Goal: Task Accomplishment & Management: Manage account settings

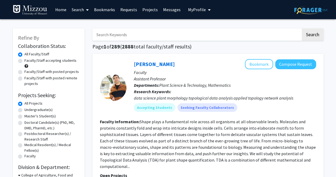
click at [191, 12] on button "My Profile" at bounding box center [199, 9] width 26 height 19
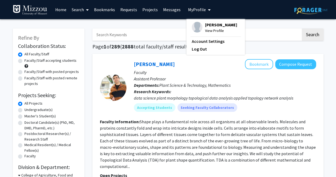
click at [193, 27] on img at bounding box center [197, 27] width 11 height 11
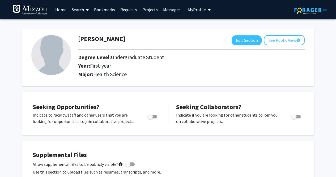
click at [199, 12] on button "My Profile" at bounding box center [199, 9] width 26 height 19
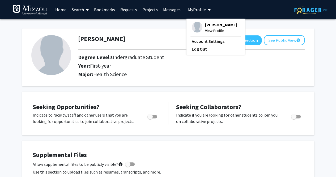
click at [192, 25] on fg-profile-picture at bounding box center [197, 28] width 11 height 12
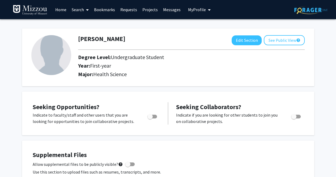
click at [60, 10] on link "Home" at bounding box center [61, 9] width 16 height 19
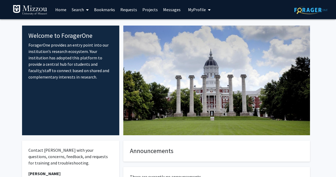
click at [148, 10] on link "Projects" at bounding box center [150, 9] width 21 height 19
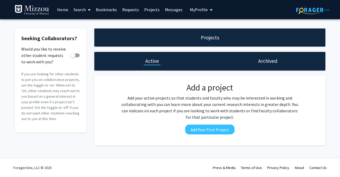
click at [87, 6] on span at bounding box center [88, 10] width 5 height 19
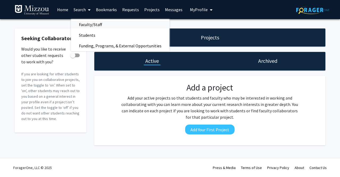
click at [85, 24] on span "Faculty/Staff" at bounding box center [90, 24] width 39 height 11
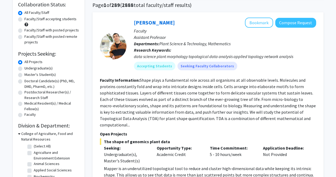
scroll to position [44, 0]
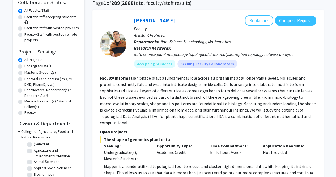
click at [41, 63] on label "Undergraduate(s)" at bounding box center [38, 66] width 28 height 6
click at [28, 63] on input "Undergraduate(s)" at bounding box center [25, 64] width 3 height 3
radio input "true"
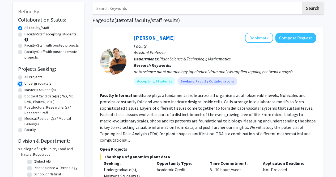
scroll to position [27, 0]
click at [62, 34] on label "Faculty/Staff accepting students" at bounding box center [50, 34] width 52 height 6
click at [28, 34] on input "Faculty/Staff accepting students" at bounding box center [25, 32] width 3 height 3
radio input "true"
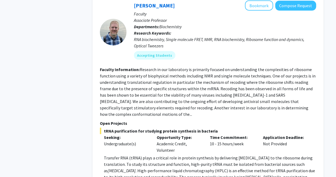
scroll to position [619, 0]
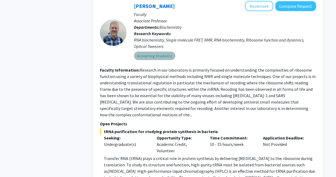
click at [170, 52] on mat-chip "Accepting Students" at bounding box center [154, 56] width 41 height 9
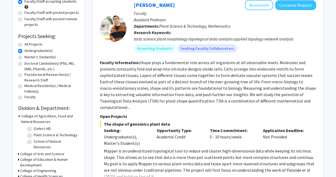
scroll to position [0, 0]
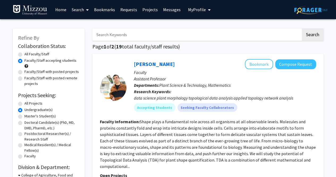
click at [194, 11] on span "My Profile" at bounding box center [197, 9] width 18 height 5
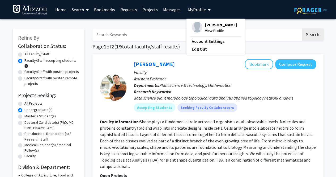
click at [193, 27] on img at bounding box center [197, 27] width 11 height 11
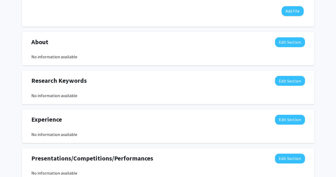
scroll to position [198, 0]
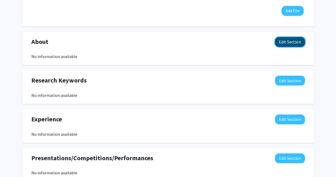
click at [293, 43] on button "Edit Section" at bounding box center [290, 42] width 30 height 10
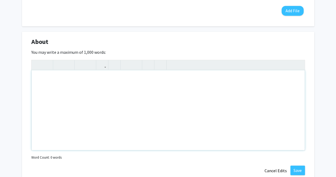
click at [243, 84] on div "Note to users with screen readers: Please deactivate our accessibility plugin f…" at bounding box center [168, 110] width 273 height 80
click at [50, 80] on div "I am a health science major on the Pre-Med Track" at bounding box center [168, 110] width 273 height 80
click at [158, 78] on div "I am a Health Science major on the Pre-Med Track" at bounding box center [168, 110] width 273 height 80
click at [48, 79] on div "I am a Health Science major on the Pre-Med Track" at bounding box center [168, 110] width 273 height 80
click at [88, 80] on div "I am currently pursuing a bacholors degree in Health Science major on the Pre-M…" at bounding box center [168, 110] width 273 height 80
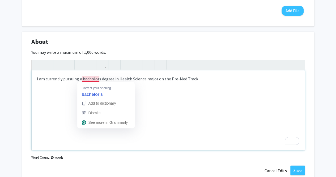
click at [92, 79] on div "I am currently pursuing a bacholors degree in Health Science major on the Pre-M…" at bounding box center [168, 110] width 273 height 80
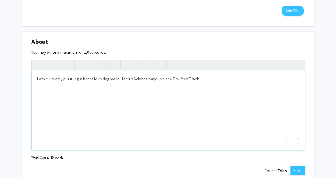
click at [157, 79] on div "I am currently pursuing a bachelor's degree in Health Science major on the Pre-…" at bounding box center [168, 110] width 273 height 80
click at [200, 76] on div "I am currently pursuing a bachelor's degree in Health Sciences on the Pre-Med T…" at bounding box center [168, 110] width 273 height 80
click at [161, 78] on div "I am currently pursuing a bachelor's degree in Health Sciences on the Pre-Med T…" at bounding box center [168, 110] width 273 height 80
click at [173, 79] on div "I am currently pursuing a bachelor's degree in Health Sciences on the pre-Med T…" at bounding box center [168, 110] width 273 height 80
click at [203, 82] on div "I am currently pursuing a bachelor's degree in Health Sciences on the pre-medic…" at bounding box center [168, 110] width 273 height 80
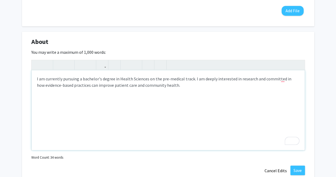
click at [209, 88] on div "I am currently pursuing a bachelor's degree in Health Sciences on the pre-medic…" at bounding box center [168, 110] width 273 height 80
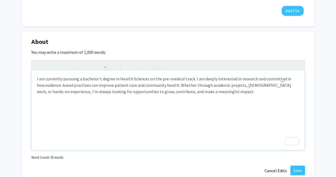
click at [190, 79] on p "I am currently pursuing a bachelor's degree in Health Sciences on the pre-medic…" at bounding box center [168, 84] width 262 height 19
type textarea "<p>I am currently pursuing a bachelor's degree in Health Sciences on the pre-me…"
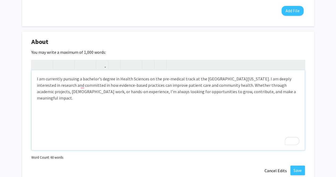
click at [269, 96] on div "I am currently pursuing a bachelor's degree in Health Sciences on the pre-medic…" at bounding box center [168, 110] width 273 height 80
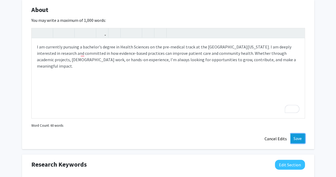
click at [301, 139] on button "Save" at bounding box center [297, 138] width 15 height 10
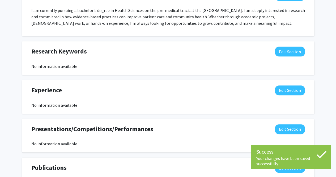
scroll to position [245, 0]
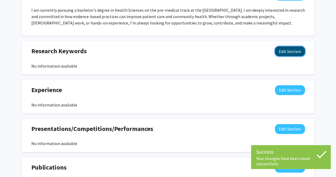
click at [287, 52] on button "Edit Section" at bounding box center [290, 51] width 30 height 10
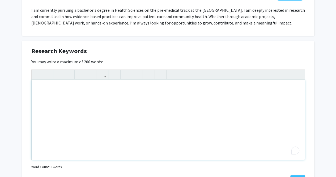
click at [239, 104] on div "To enrich screen reader interactions, please activate Accessibility in Grammarl…" at bounding box center [168, 120] width 273 height 80
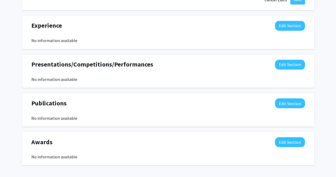
scroll to position [445, 0]
